Goal: Task Accomplishment & Management: Manage account settings

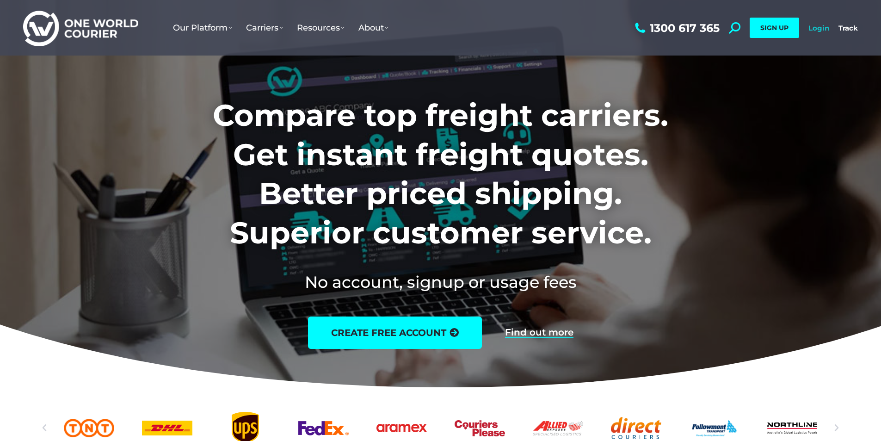
click at [822, 28] on link "Login" at bounding box center [818, 28] width 21 height 9
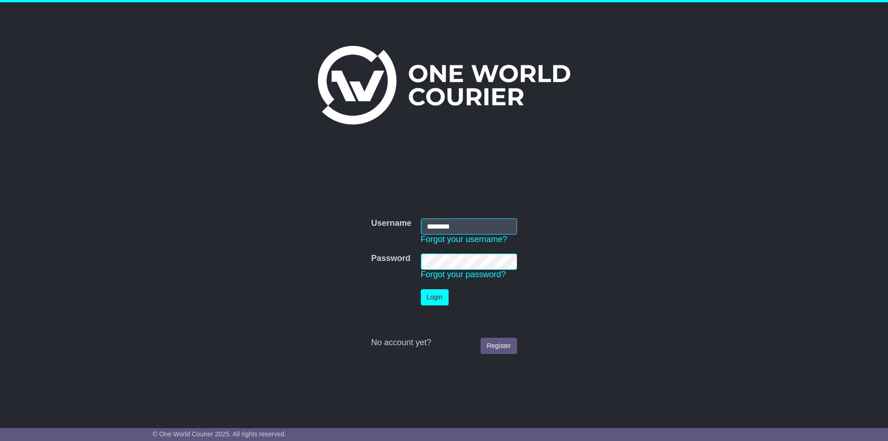
type input "**********"
click at [435, 296] on button "Login" at bounding box center [435, 297] width 28 height 16
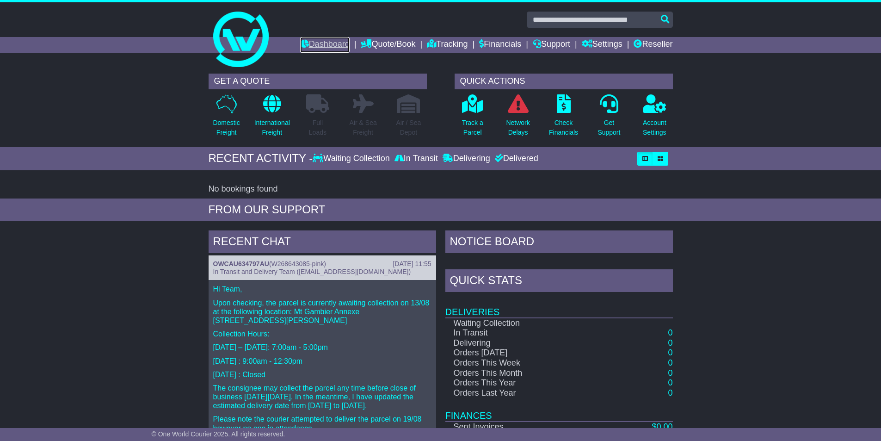
click at [314, 40] on link "Dashboard" at bounding box center [324, 45] width 49 height 16
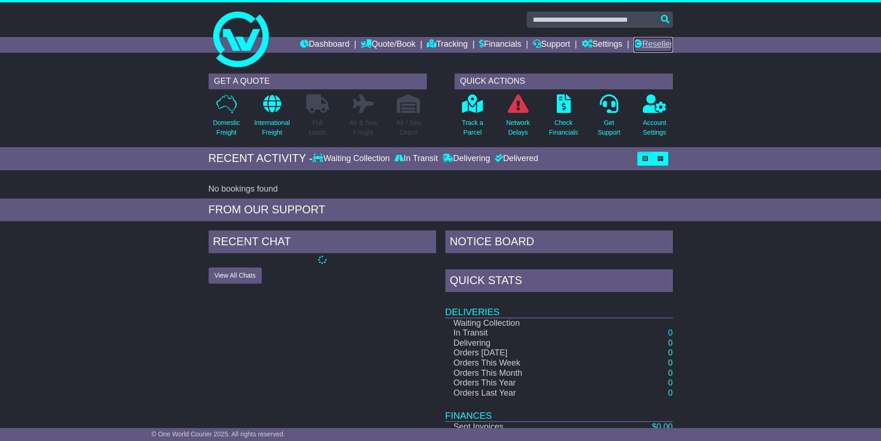
click at [647, 49] on link "Reseller" at bounding box center [653, 45] width 39 height 16
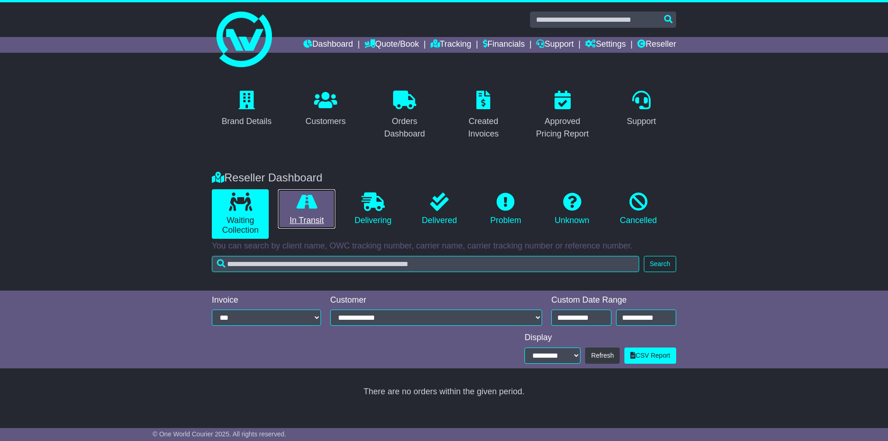
click at [301, 209] on icon at bounding box center [306, 201] width 21 height 18
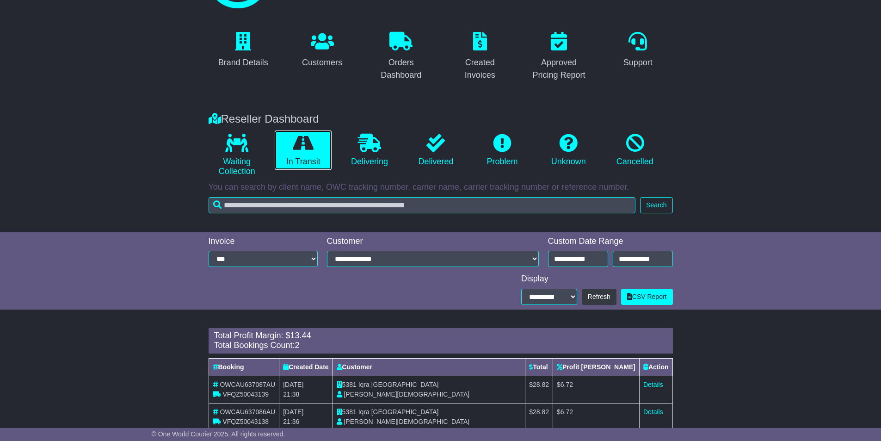
scroll to position [81, 0]
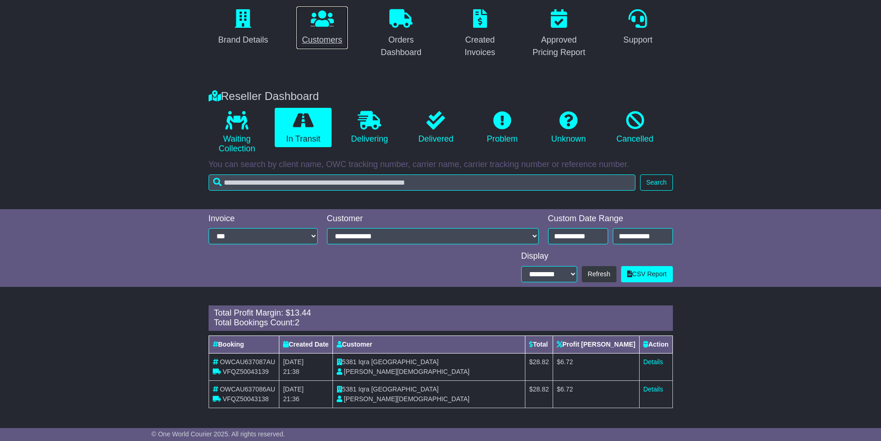
click at [322, 20] on icon at bounding box center [322, 18] width 23 height 18
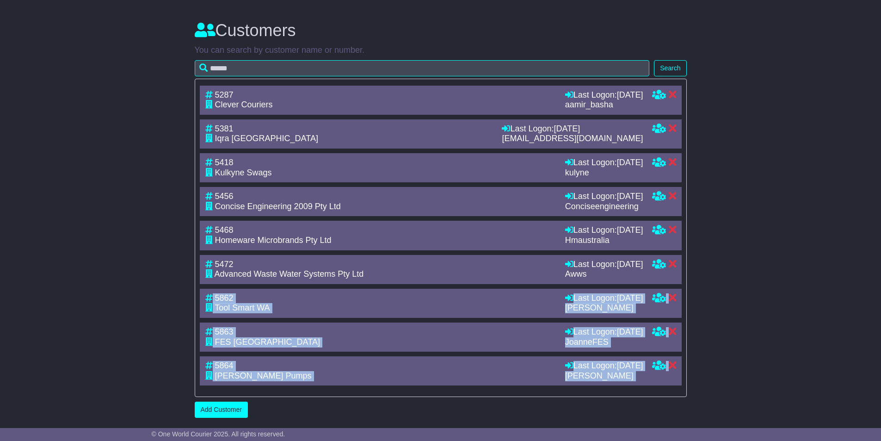
drag, startPoint x: 212, startPoint y: 296, endPoint x: 567, endPoint y: 414, distance: 373.8
click at [566, 414] on div "You can search by customer name or number. Search 5287 Clever Couriers Last Log…" at bounding box center [441, 231] width 492 height 372
drag, startPoint x: 221, startPoint y: 307, endPoint x: 227, endPoint y: 313, distance: 8.5
click at [221, 306] on span "Tool Smart WA" at bounding box center [242, 307] width 55 height 9
click at [238, 376] on span "Collins Pumps" at bounding box center [263, 375] width 97 height 9
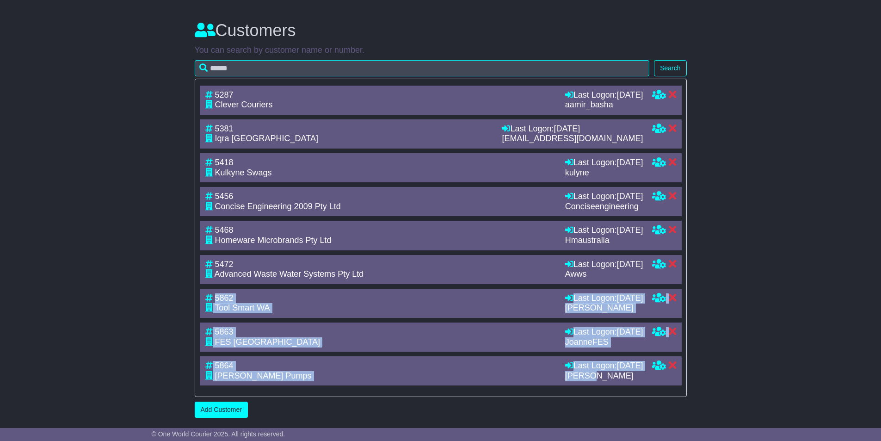
drag, startPoint x: 216, startPoint y: 299, endPoint x: 610, endPoint y: 389, distance: 403.8
click at [610, 389] on div "5287 Clever Couriers Last Logon: 9th June 2025 aamir_basha Last Logon: 9th June…" at bounding box center [441, 238] width 492 height 319
click at [763, 334] on div "Brand Details Customers Orders Dashboard Created Invoices Approved Pricing Repo…" at bounding box center [440, 31] width 881 height 782
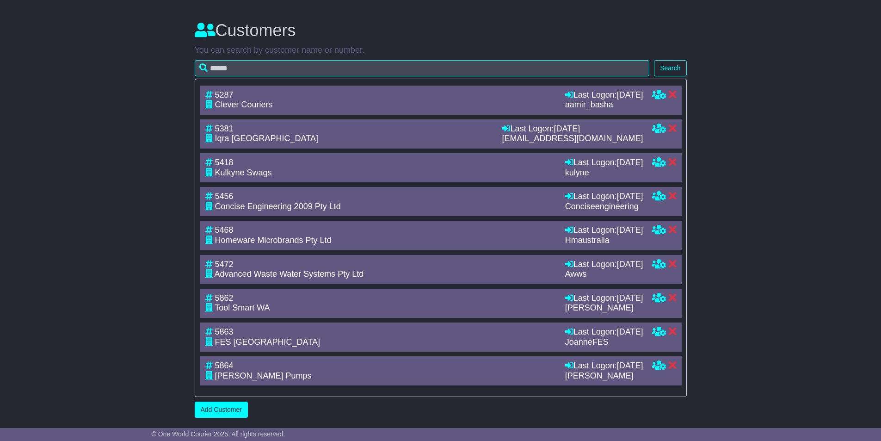
click at [720, 271] on div "Brand Details Customers Orders Dashboard Created Invoices Approved Pricing Repo…" at bounding box center [440, 31] width 881 height 782
click at [653, 225] on icon at bounding box center [659, 229] width 14 height 8
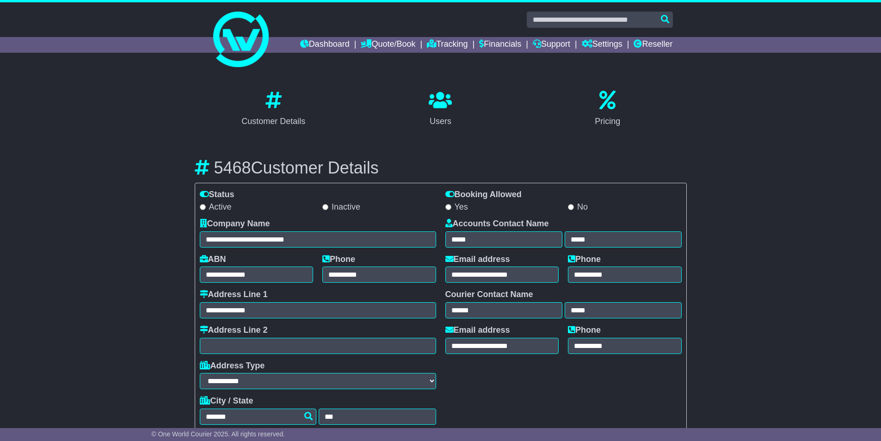
select select "**********"
select select "**"
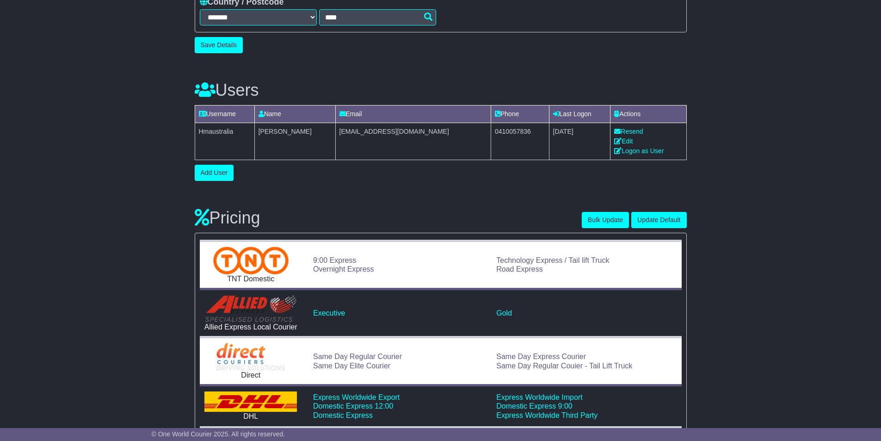
scroll to position [277, 0]
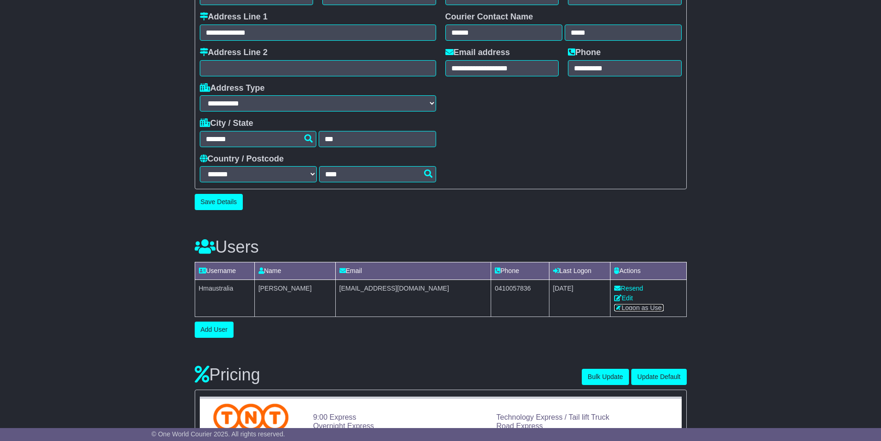
click at [631, 308] on link "Logon as User" at bounding box center [638, 307] width 49 height 7
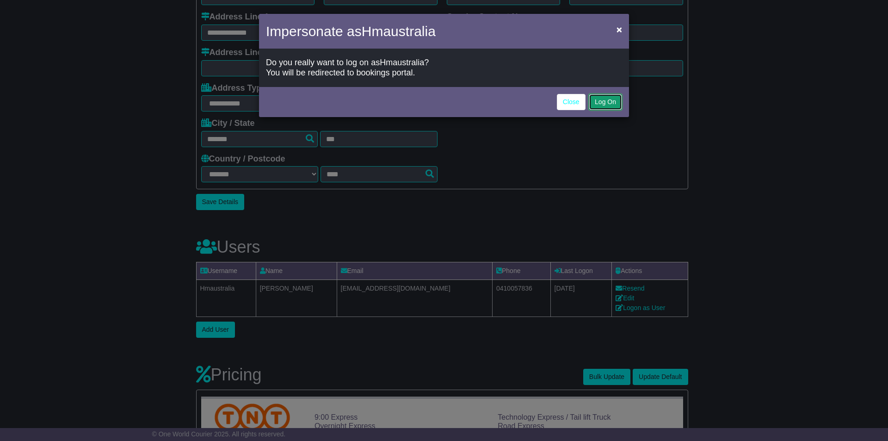
click at [600, 104] on button "Log On" at bounding box center [605, 102] width 33 height 16
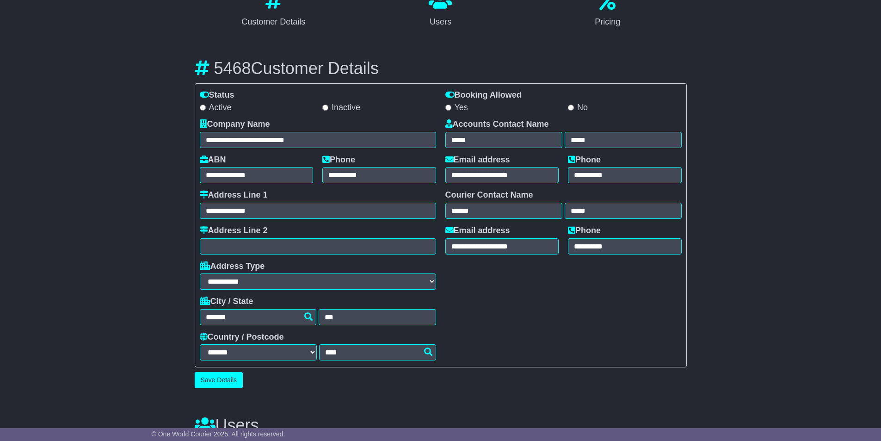
scroll to position [0, 0]
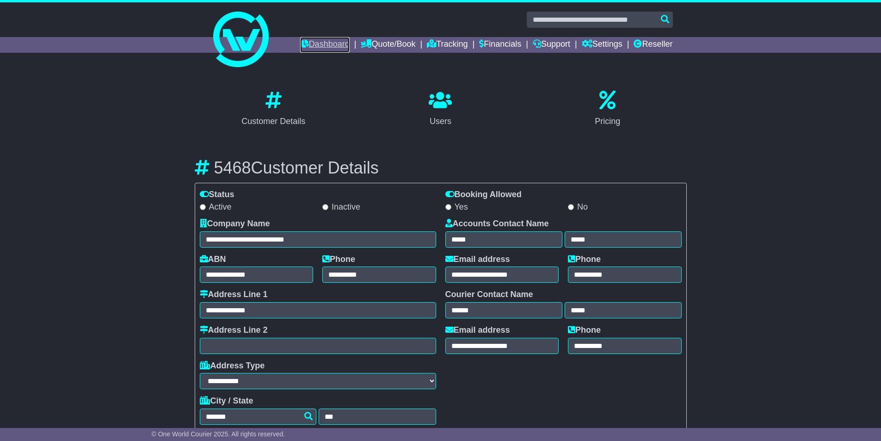
click at [320, 45] on link "Dashboard" at bounding box center [324, 45] width 49 height 16
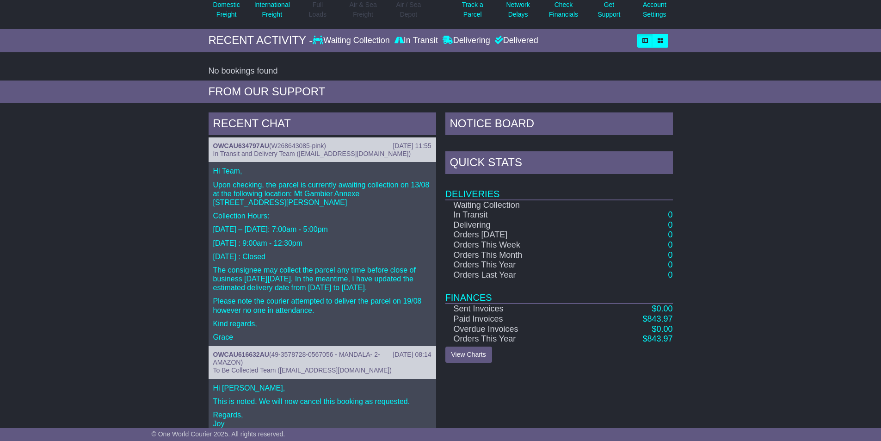
scroll to position [139, 0]
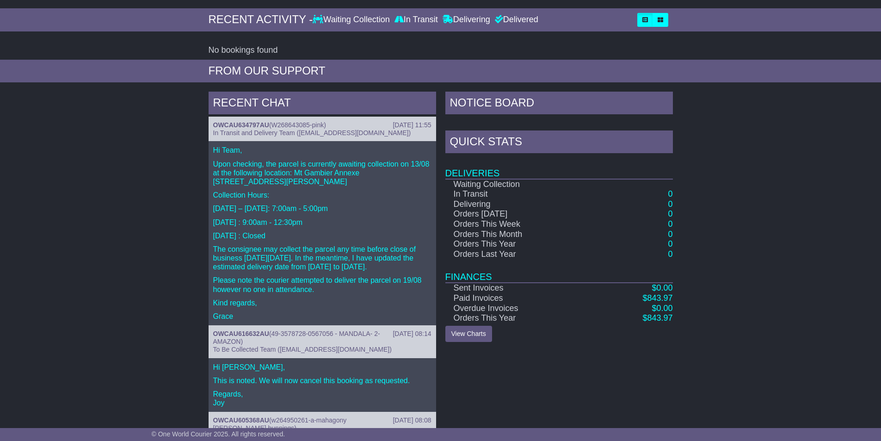
drag, startPoint x: 343, startPoint y: 179, endPoint x: 385, endPoint y: 173, distance: 43.0
click at [385, 173] on p "Upon checking, the parcel is currently awaiting collection on 13/08 at the foll…" at bounding box center [322, 173] width 218 height 27
copy p "[STREET_ADDRESS][PERSON_NAME]"
click at [242, 121] on link "OWCAU634797AU" at bounding box center [241, 124] width 56 height 7
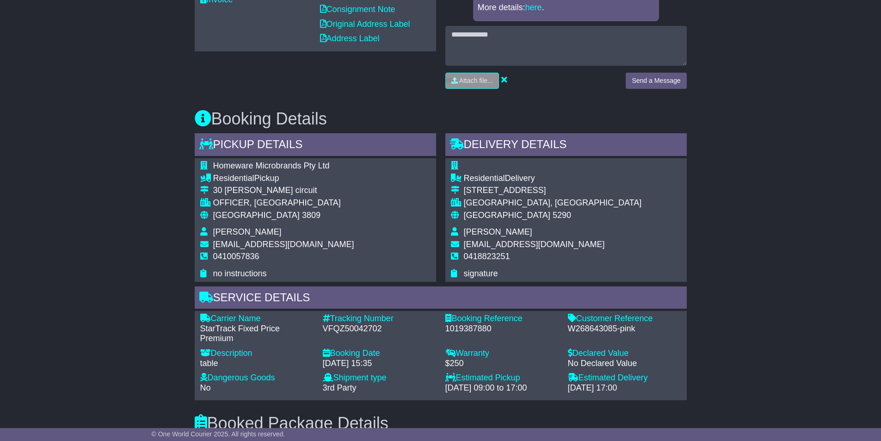
scroll to position [416, 0]
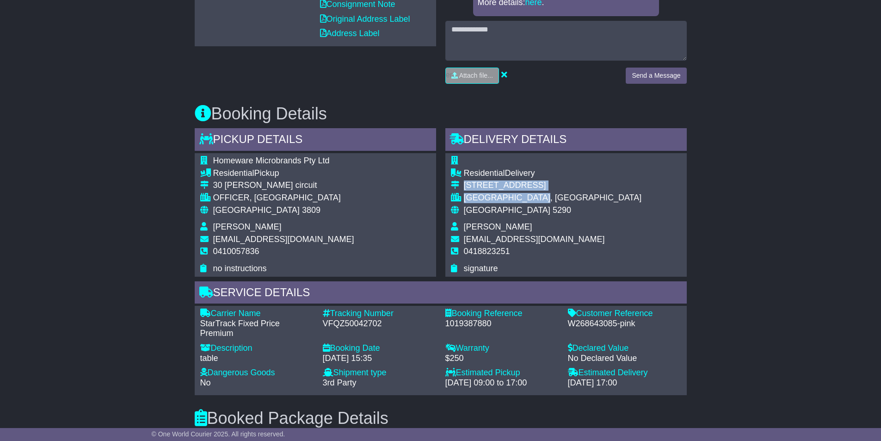
drag, startPoint x: 570, startPoint y: 201, endPoint x: 465, endPoint y: 185, distance: 106.2
click at [465, 185] on tbody "Residential Delivery 16 CARDINIA STREET MOUNT GAMBIER, SA Australia 5290 TALIE …" at bounding box center [546, 214] width 191 height 117
copy tbody "16 CARDINIA STREET MOUNT GAMBIER, SA"
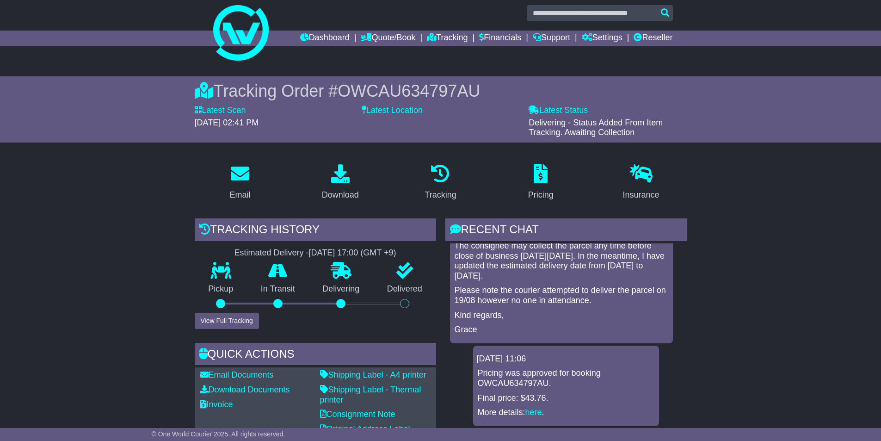
scroll to position [0, 0]
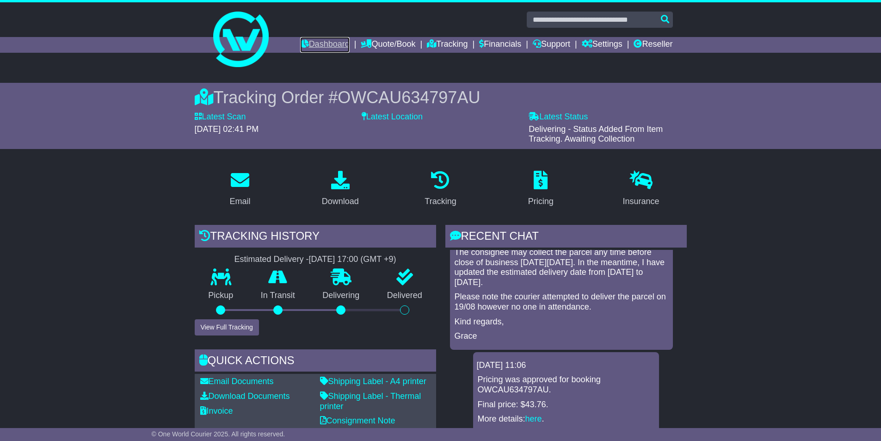
click at [313, 40] on link "Dashboard" at bounding box center [324, 45] width 49 height 16
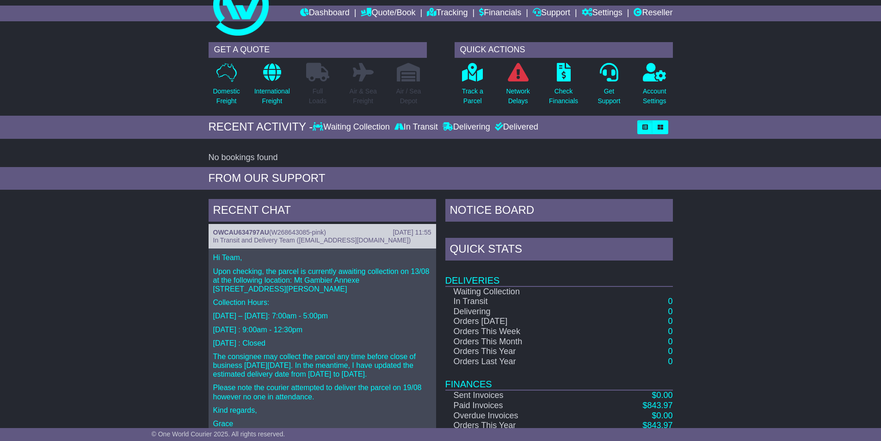
scroll to position [92, 0]
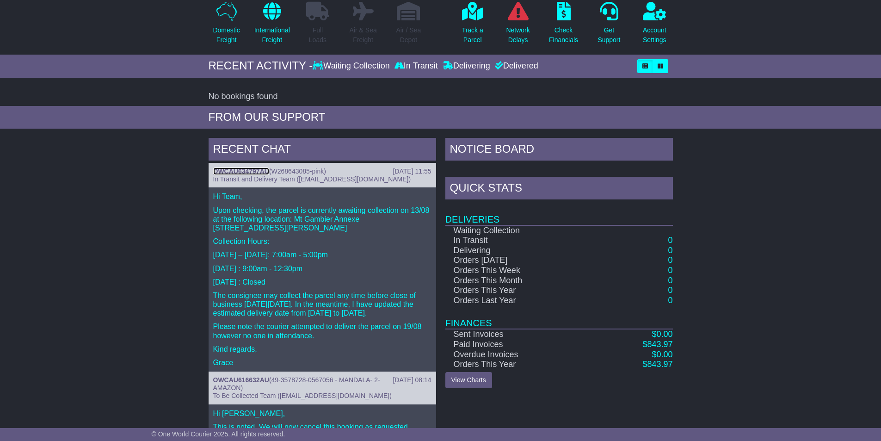
click at [241, 173] on link "OWCAU634797AU" at bounding box center [241, 170] width 56 height 7
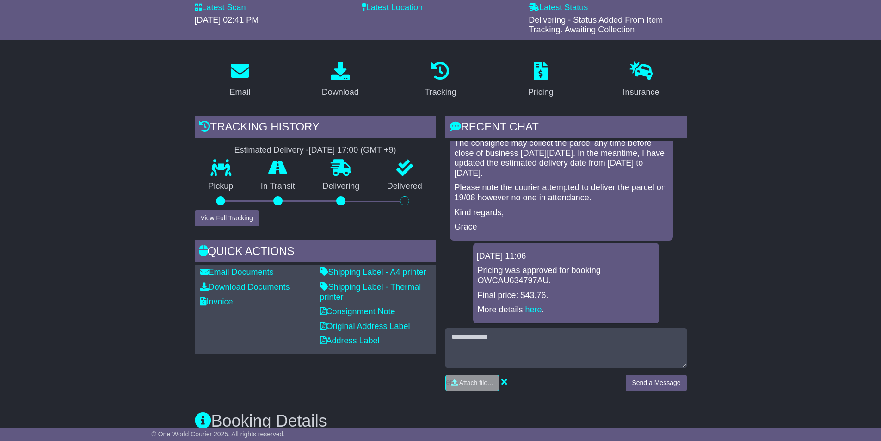
scroll to position [231, 0]
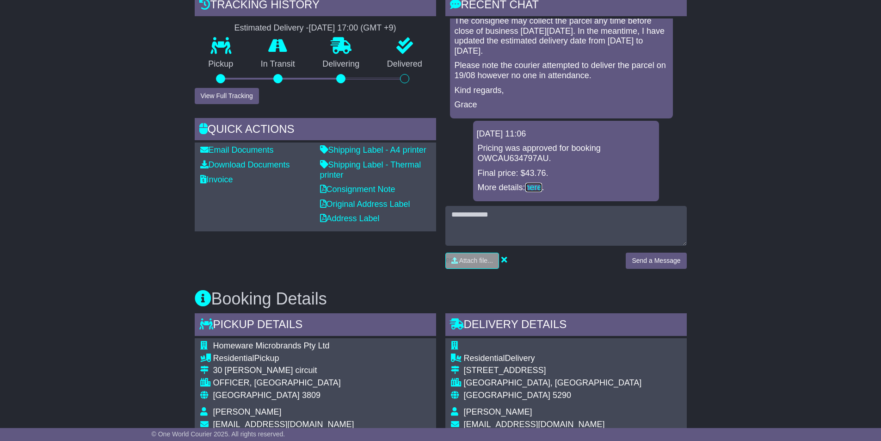
click at [538, 186] on link "here" at bounding box center [533, 187] width 17 height 9
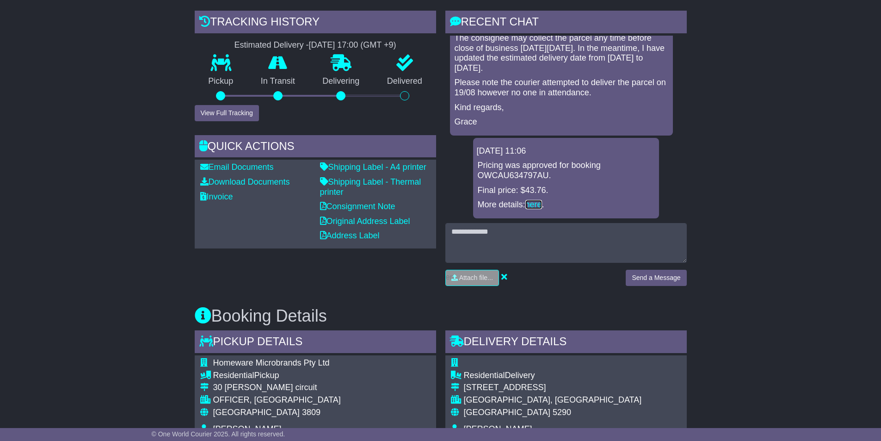
scroll to position [185, 0]
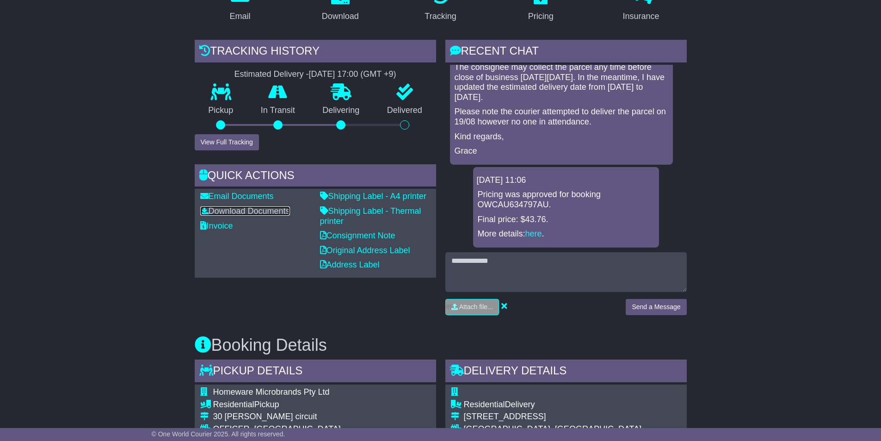
click at [242, 211] on link "Download Documents" at bounding box center [245, 210] width 90 height 9
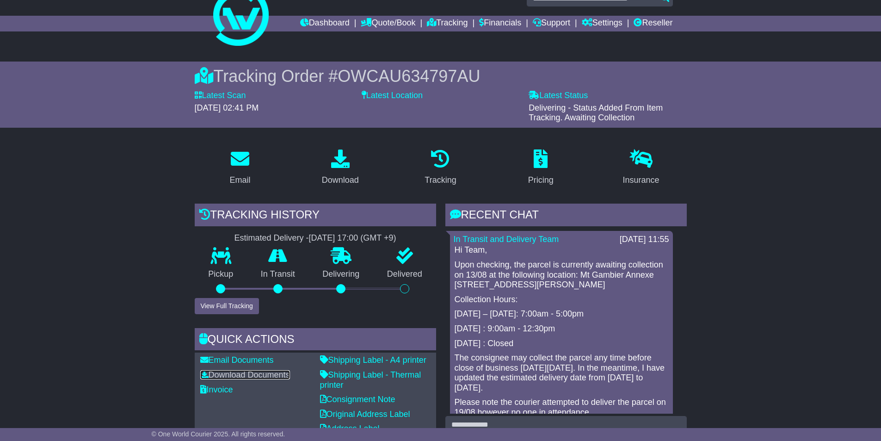
scroll to position [0, 0]
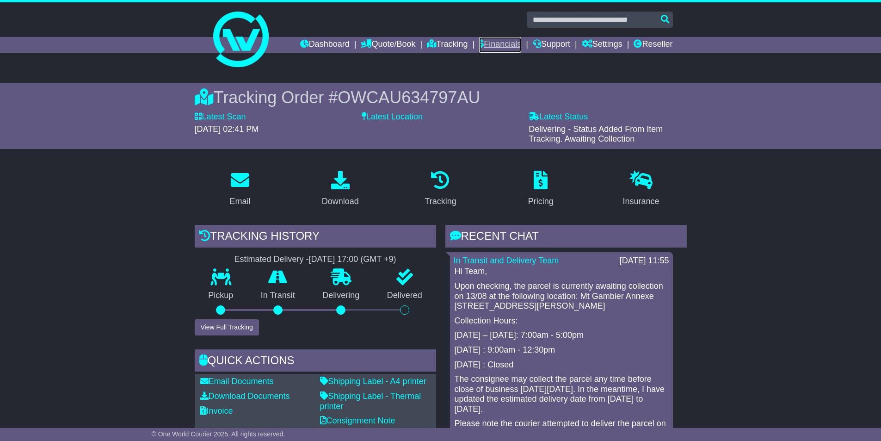
click at [486, 45] on link "Financials" at bounding box center [500, 45] width 42 height 16
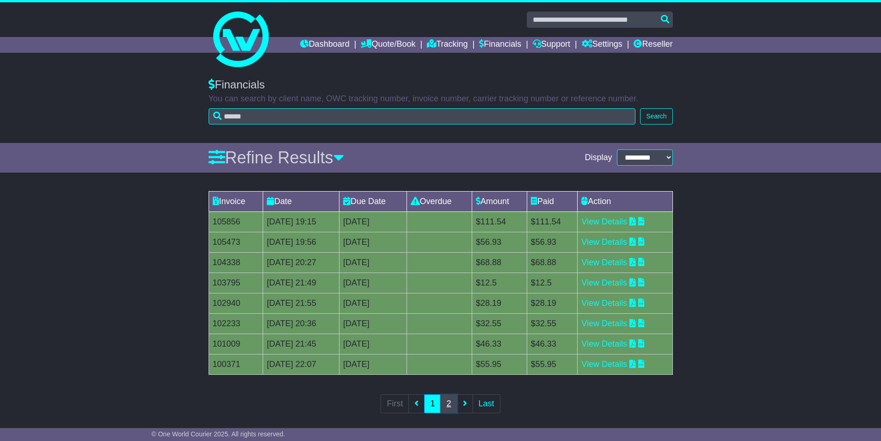
click at [453, 400] on link "2" at bounding box center [448, 403] width 17 height 19
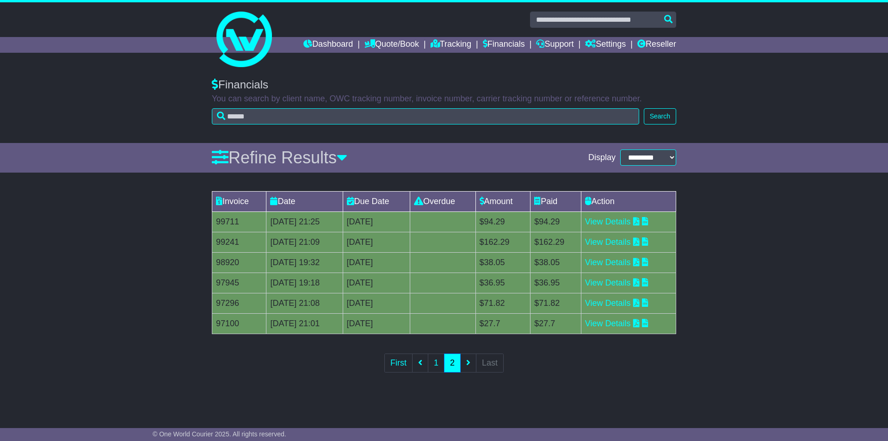
click at [470, 364] on ul "First 1 2 Last" at bounding box center [443, 362] width 119 height 19
click at [613, 324] on link "View Details" at bounding box center [608, 323] width 46 height 9
click at [440, 361] on link "1" at bounding box center [436, 362] width 17 height 19
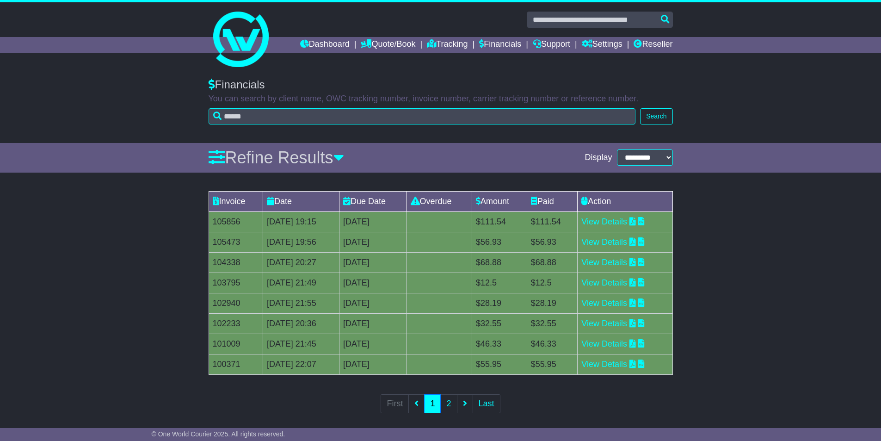
click at [453, 198] on td "Overdue" at bounding box center [438, 201] width 65 height 20
drag, startPoint x: 453, startPoint y: 198, endPoint x: 454, endPoint y: 214, distance: 16.2
click at [453, 198] on td "Overdue" at bounding box center [438, 201] width 65 height 20
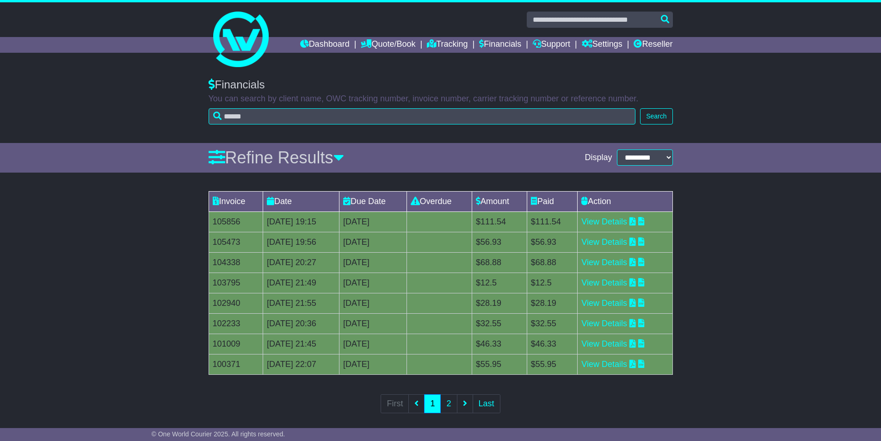
click at [458, 235] on td "0 day(s) Payment In Process" at bounding box center [438, 242] width 65 height 20
click at [472, 235] on td "0 day(s) Payment In Process" at bounding box center [438, 242] width 65 height 20
drag, startPoint x: 503, startPoint y: 229, endPoint x: 511, endPoint y: 221, distance: 11.4
click at [508, 225] on td "$111.54" at bounding box center [499, 221] width 55 height 20
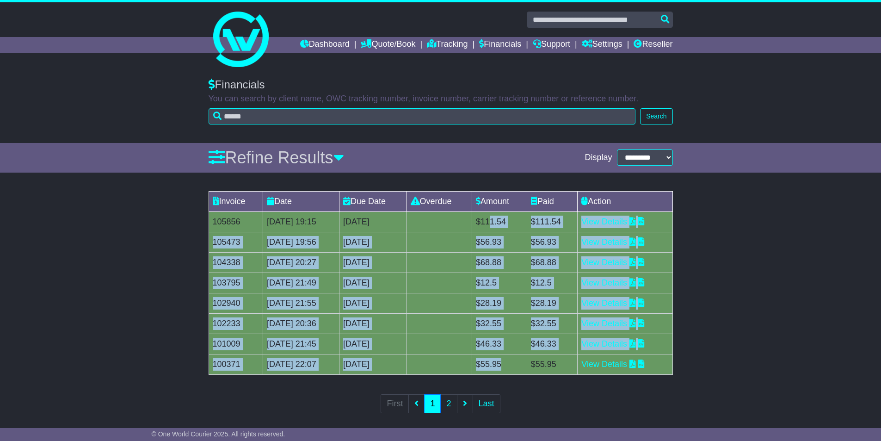
drag, startPoint x: 511, startPoint y: 221, endPoint x: 533, endPoint y: 370, distance: 151.0
click at [533, 370] on tbody "105856 21 Aug 2025 19:15 21st August 2025 0 day(s) Payment In Process $111.54 $…" at bounding box center [441, 292] width 464 height 163
click at [527, 372] on td "$55.95" at bounding box center [499, 364] width 55 height 20
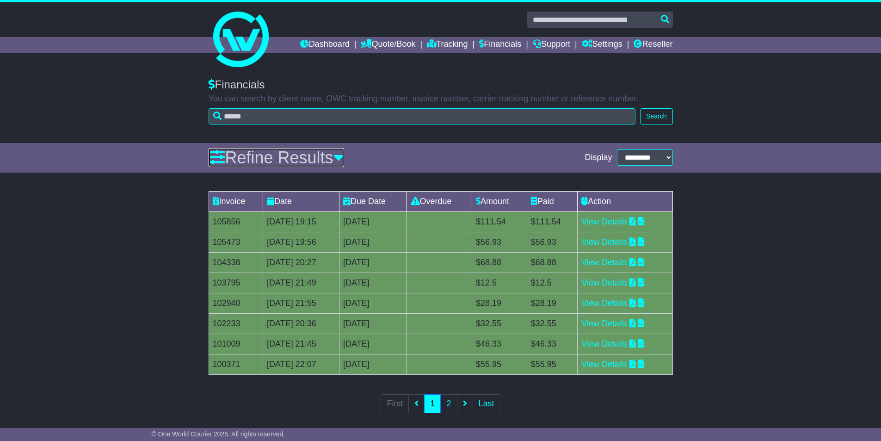
click at [289, 149] on link "Refine Results" at bounding box center [276, 157] width 135 height 19
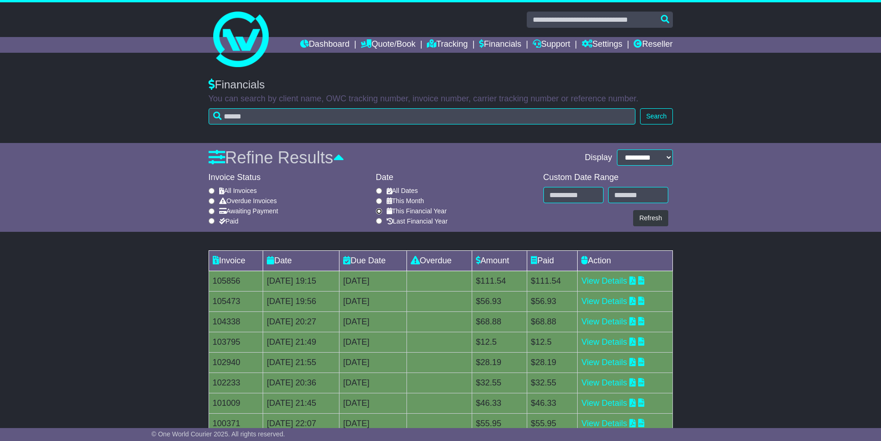
type input "**********"
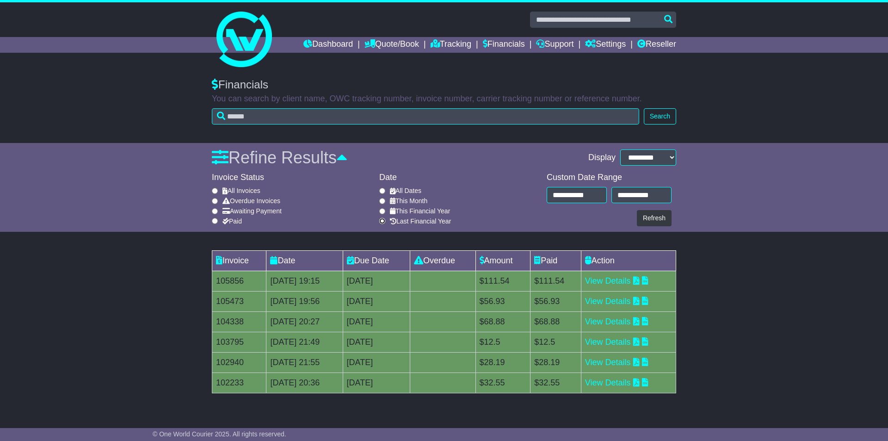
type input "**********"
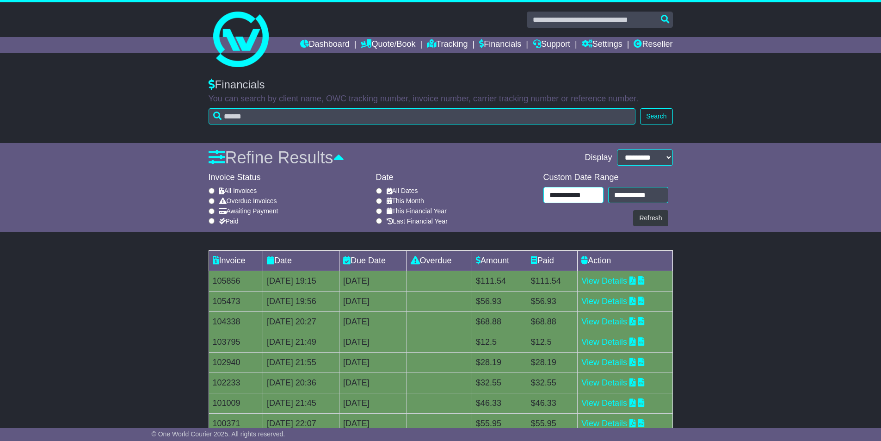
drag, startPoint x: 590, startPoint y: 196, endPoint x: 488, endPoint y: 196, distance: 102.2
click at [488, 196] on div "Invoice Status All Invoices Overdue Invoices Awaiting Payment Paid Date All Dat…" at bounding box center [441, 199] width 464 height 55
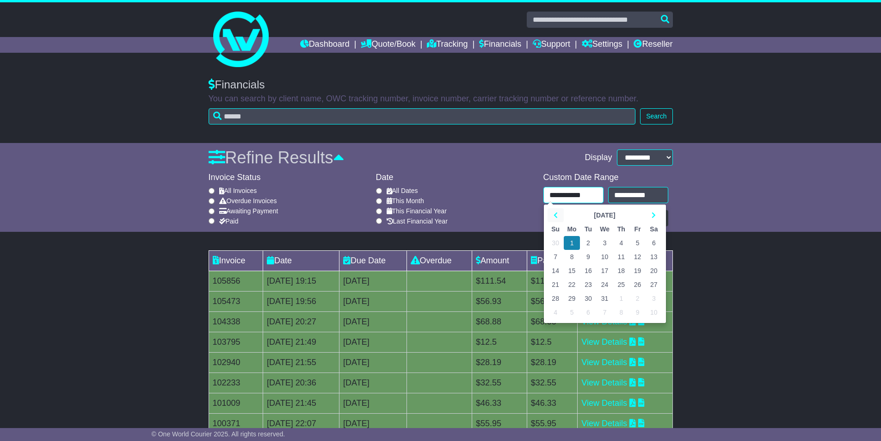
click at [556, 214] on icon at bounding box center [556, 215] width 4 height 6
click at [649, 214] on th at bounding box center [654, 215] width 16 height 14
click at [713, 234] on div "**********" at bounding box center [440, 279] width 881 height 420
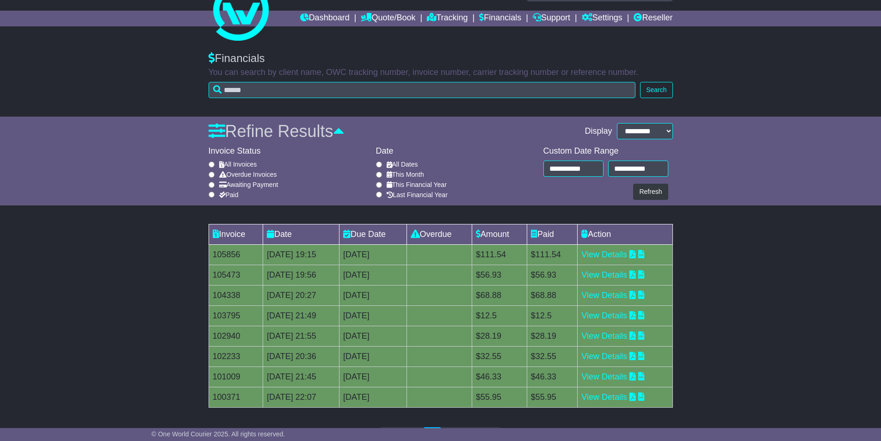
scroll to position [67, 0]
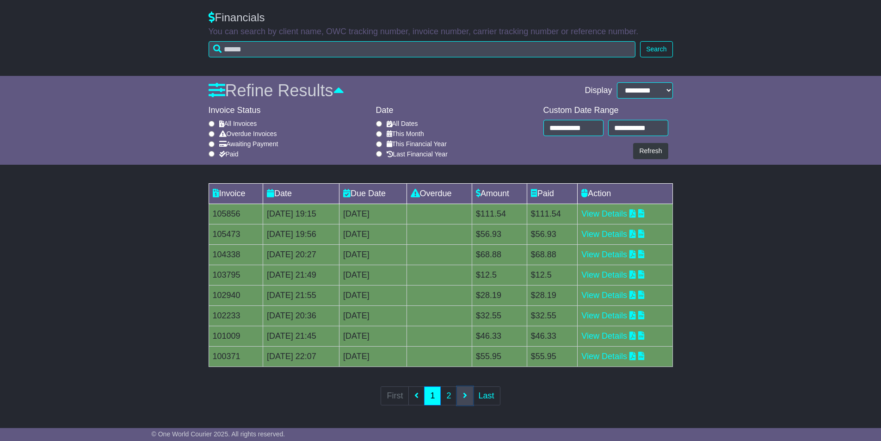
click at [465, 397] on icon at bounding box center [465, 395] width 4 height 8
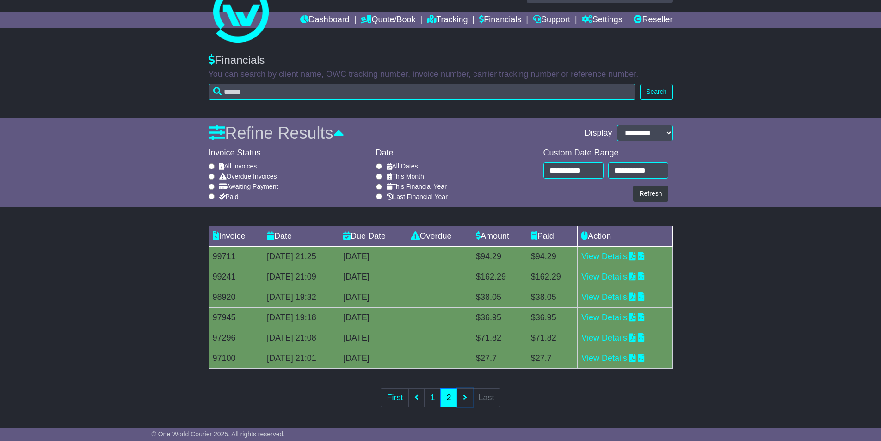
scroll to position [26, 0]
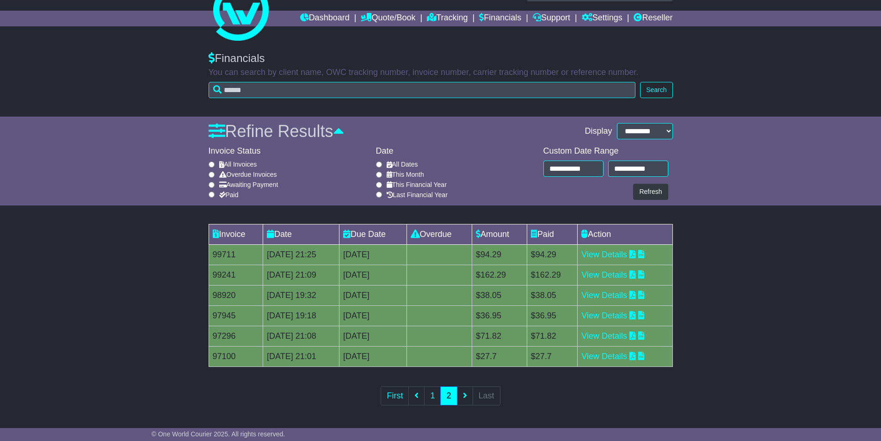
click at [464, 394] on ul "First 1 2 Last" at bounding box center [440, 395] width 119 height 19
click at [463, 395] on ul "First 1 2 Last" at bounding box center [440, 395] width 119 height 19
click at [471, 394] on ul "First 1 2 Last" at bounding box center [440, 395] width 119 height 19
click at [623, 336] on link "View Details" at bounding box center [604, 335] width 46 height 9
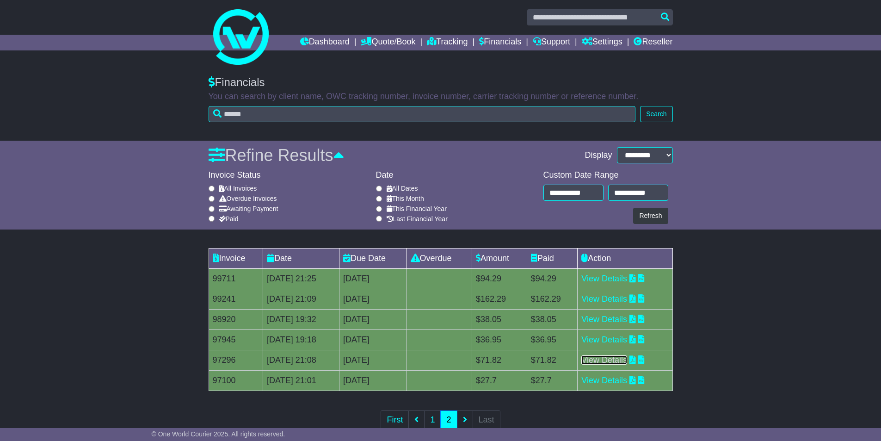
scroll to position [0, 0]
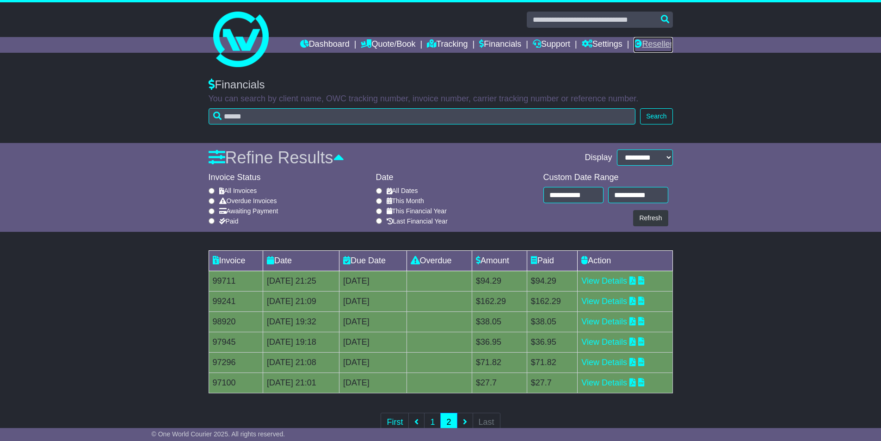
click at [654, 43] on link "Reseller" at bounding box center [653, 45] width 39 height 16
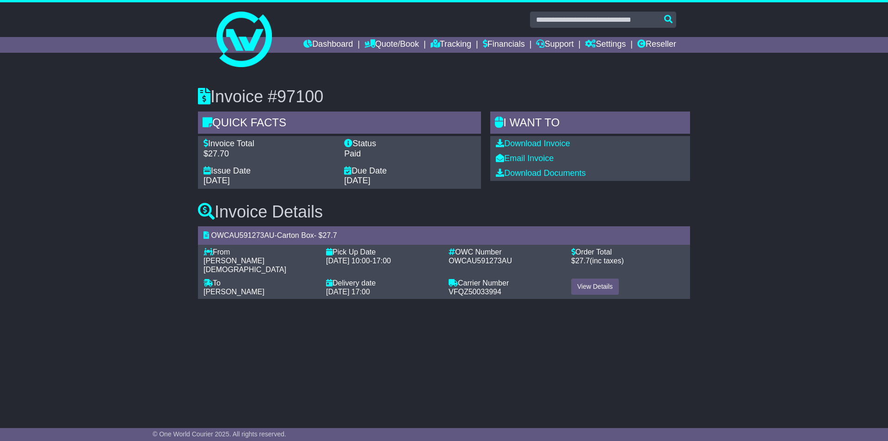
click at [530, 137] on div "Download Invoice Email Invoice Download Documents" at bounding box center [590, 158] width 200 height 45
click at [532, 144] on link "Download Invoice" at bounding box center [533, 143] width 74 height 9
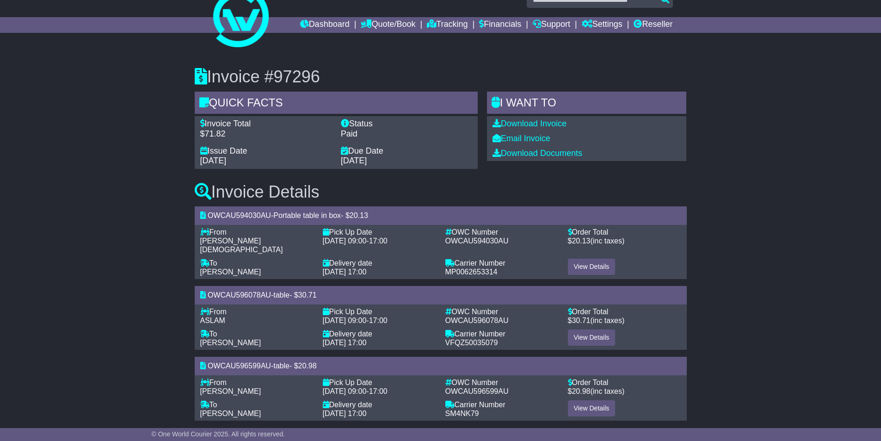
scroll to position [21, 0]
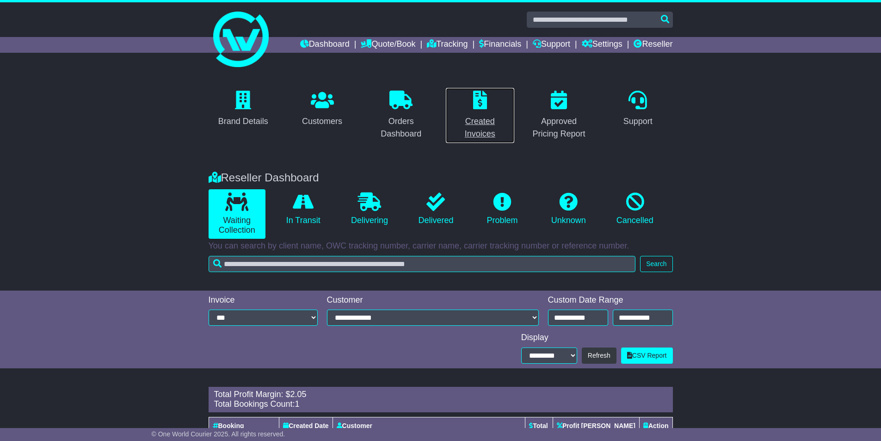
click at [481, 129] on div "Created Invoices" at bounding box center [480, 127] width 58 height 25
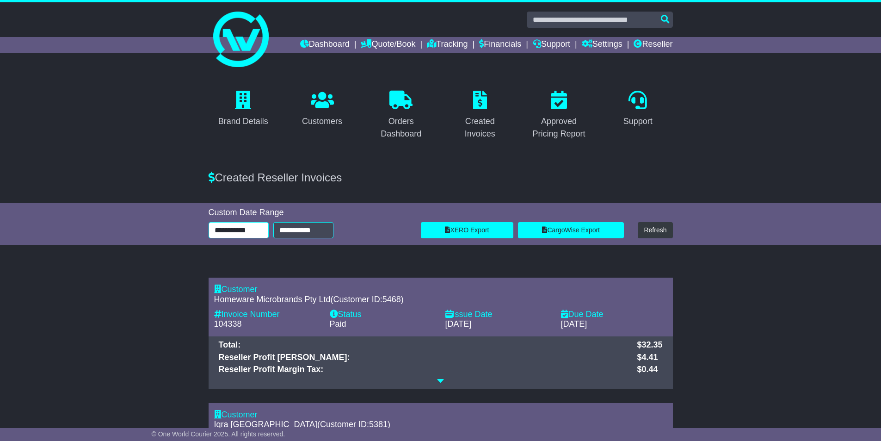
click at [259, 234] on input "**********" at bounding box center [239, 230] width 60 height 16
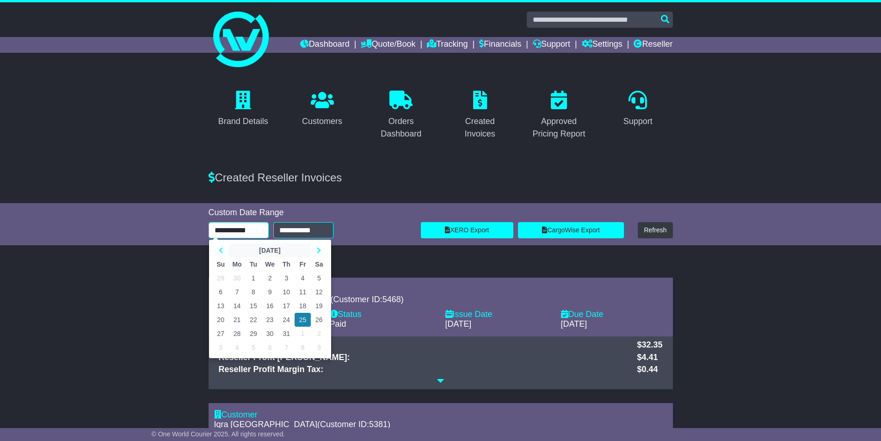
click at [270, 248] on th "[DATE]" at bounding box center [270, 250] width 82 height 14
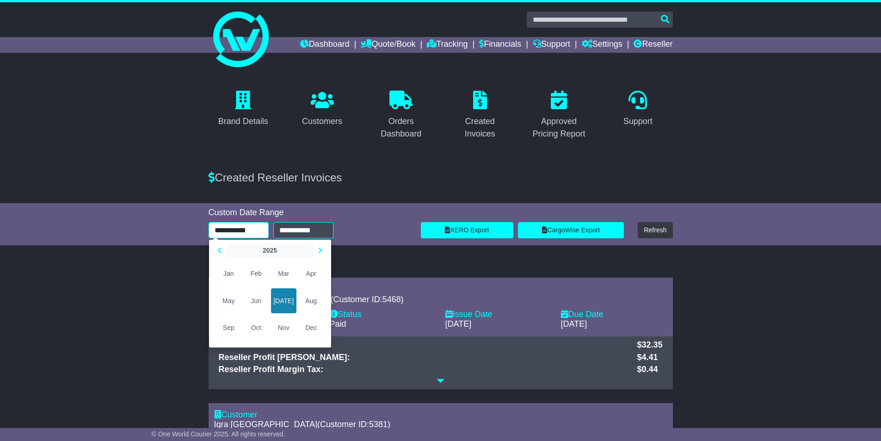
click at [282, 251] on th "2025" at bounding box center [270, 250] width 87 height 14
click at [234, 300] on span "2024" at bounding box center [228, 300] width 25 height 25
click at [259, 299] on span "Jun" at bounding box center [255, 300] width 25 height 25
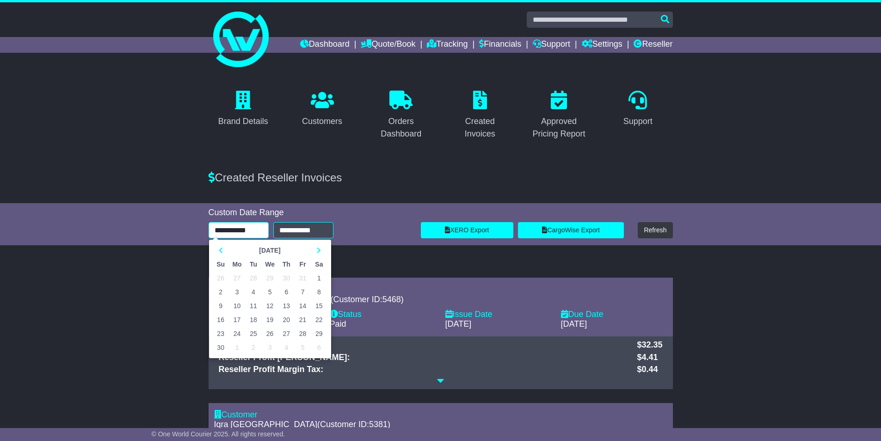
click at [253, 312] on td "11" at bounding box center [253, 306] width 16 height 14
type input "**********"
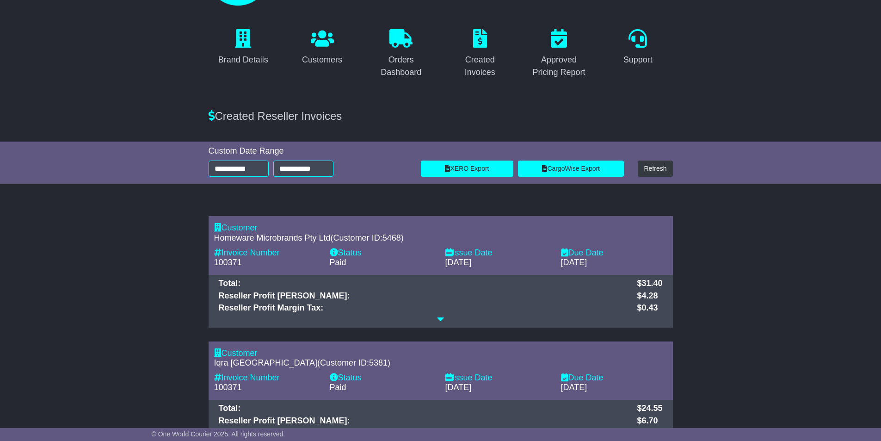
scroll to position [231, 0]
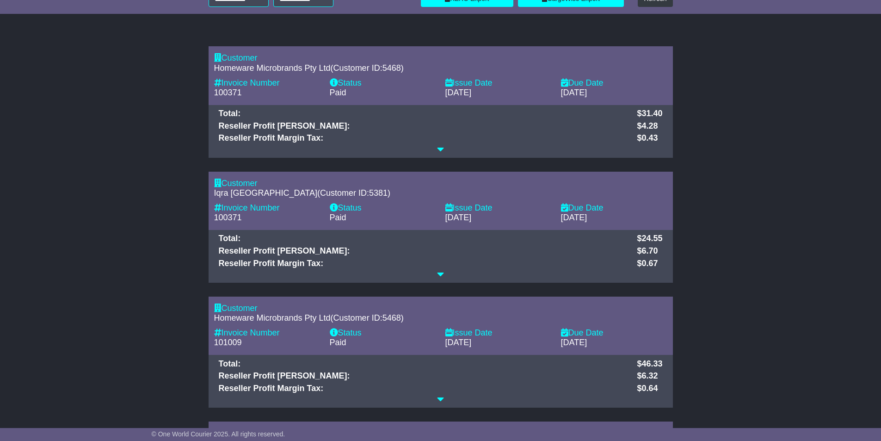
click at [436, 150] on div at bounding box center [440, 150] width 453 height 10
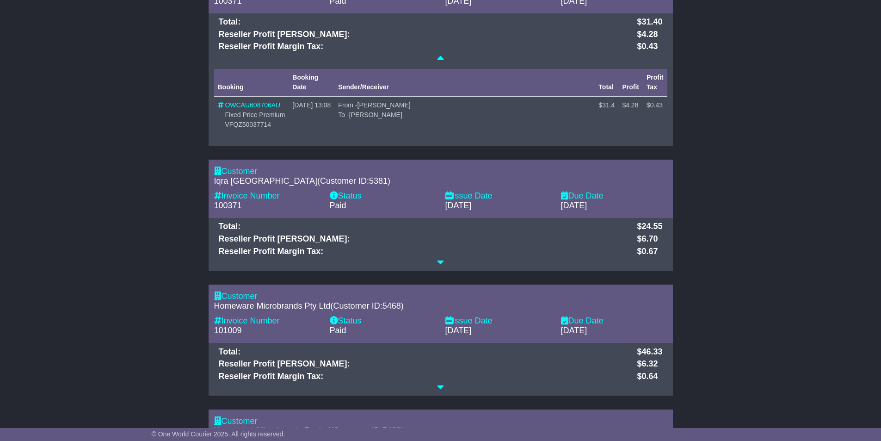
scroll to position [324, 0]
click at [440, 260] on icon at bounding box center [440, 261] width 7 height 8
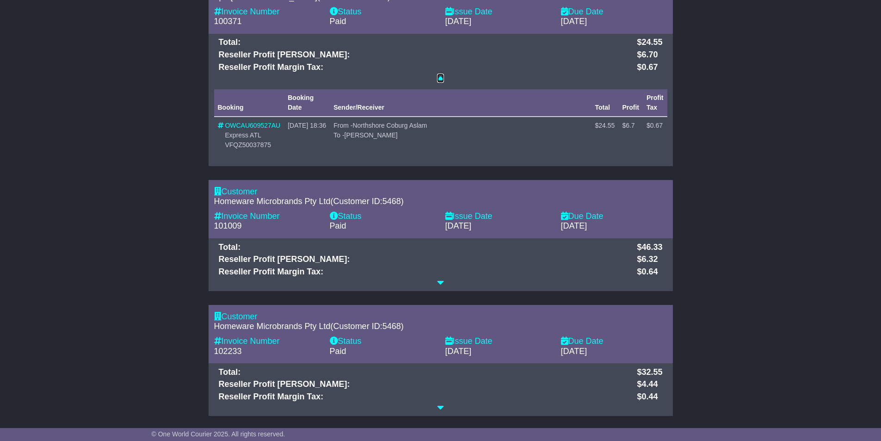
scroll to position [509, 0]
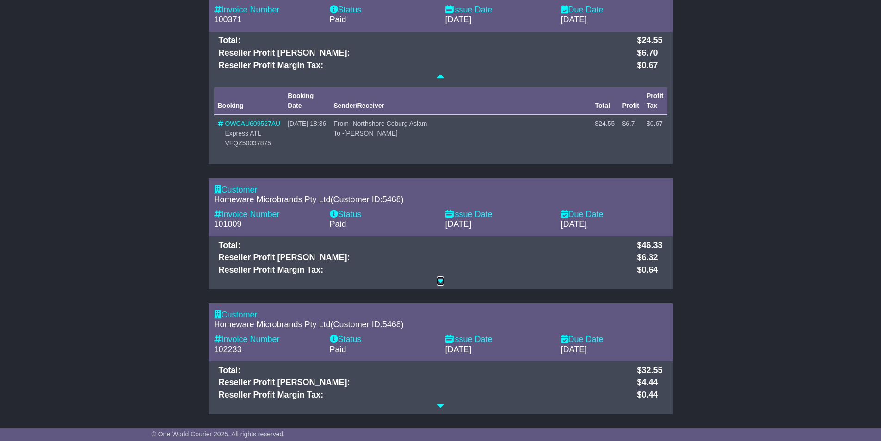
click at [442, 281] on icon at bounding box center [440, 280] width 7 height 8
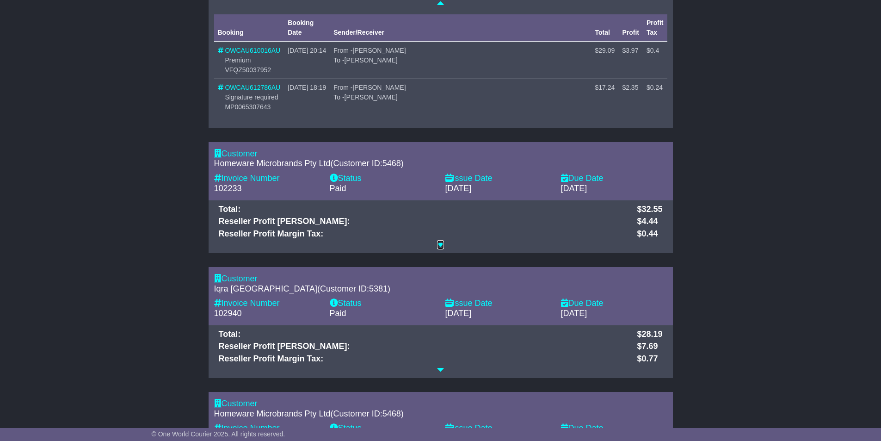
click at [437, 244] on icon at bounding box center [440, 244] width 7 height 8
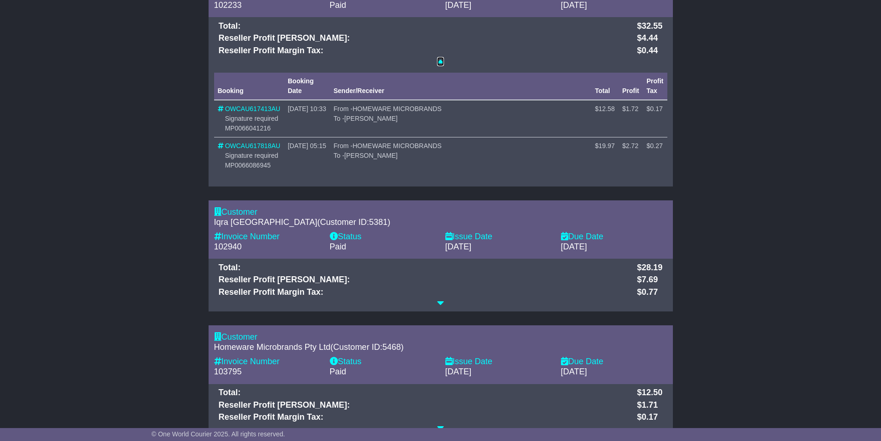
scroll to position [971, 0]
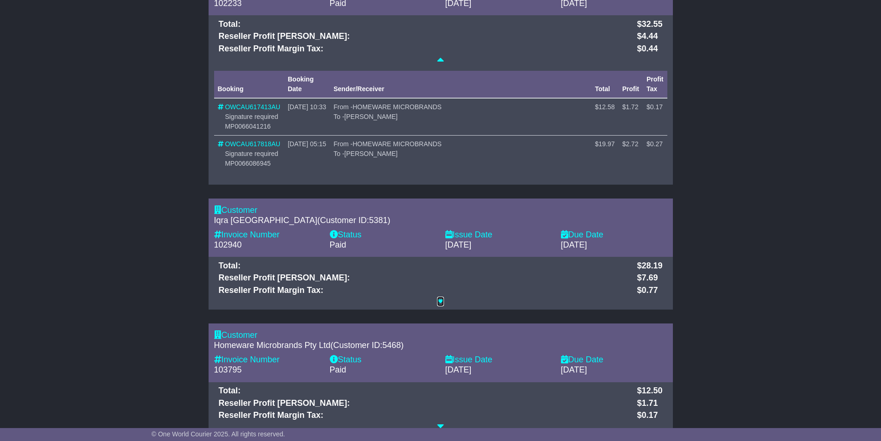
click at [441, 303] on icon at bounding box center [440, 300] width 7 height 8
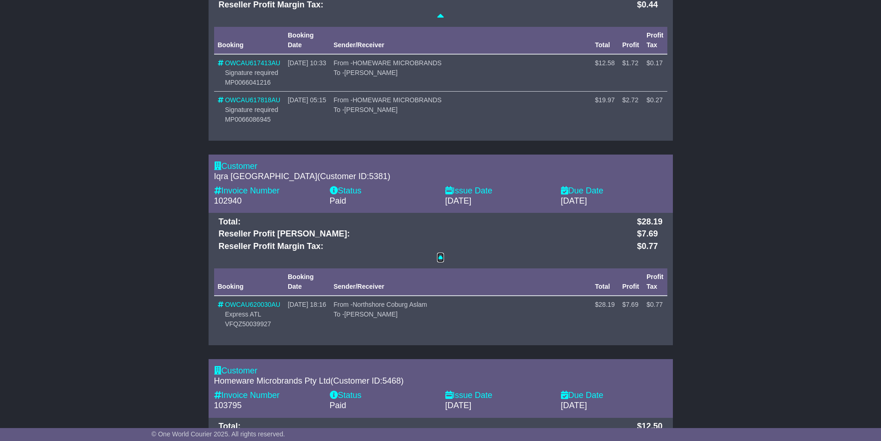
scroll to position [1017, 0]
